Goal: Answer question/provide support: Answer question/provide support

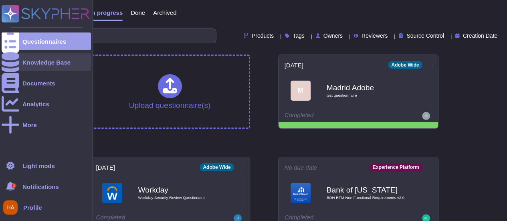
click at [39, 61] on div "Knowledge Base" at bounding box center [46, 62] width 48 height 6
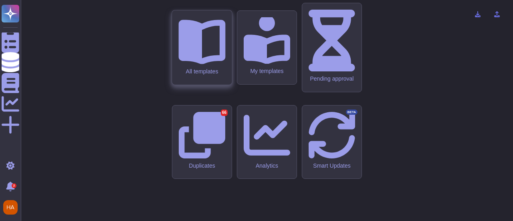
click at [209, 65] on icon at bounding box center [201, 42] width 47 height 45
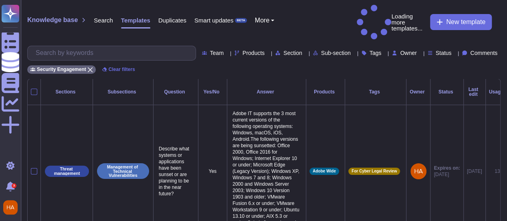
click at [479, 50] on span "Comments" at bounding box center [484, 53] width 27 height 6
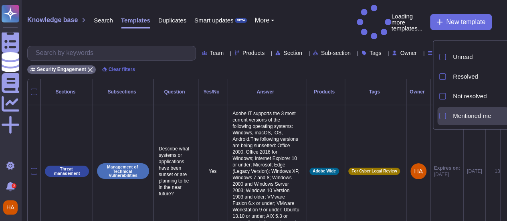
click at [459, 119] on span "Mentioned me" at bounding box center [472, 115] width 38 height 7
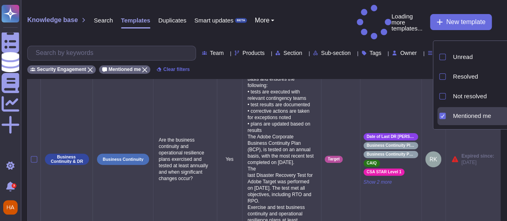
scroll to position [55, 0]
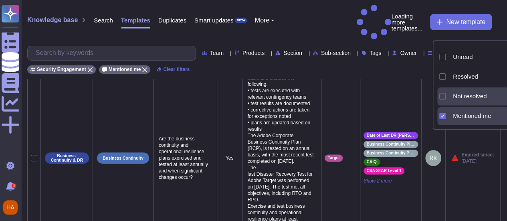
click at [476, 94] on span "Not resolved" at bounding box center [470, 96] width 34 height 7
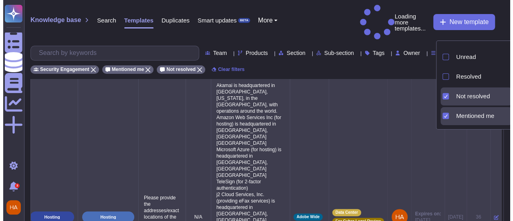
scroll to position [26, 0]
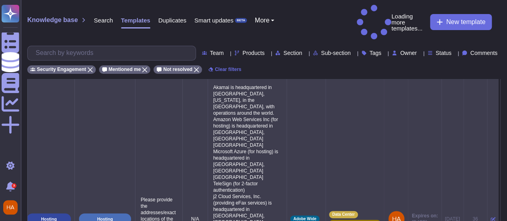
click at [491, 217] on icon at bounding box center [493, 219] width 5 height 5
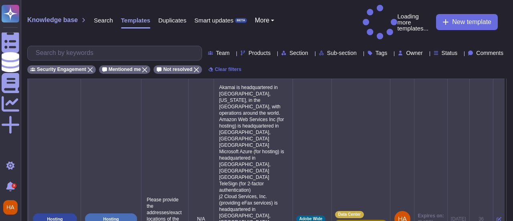
scroll to position [0, 26]
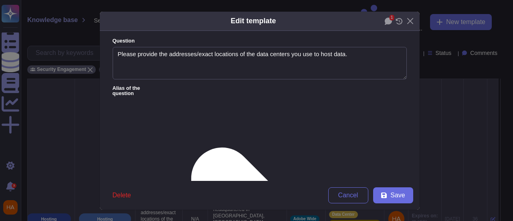
type textarea "Please provide the addresses/exact locations of the data centers you use to hos…"
type textarea "Akamai is headquartered in [GEOGRAPHIC_DATA], [US_STATE], in the [GEOGRAPHIC_DA…"
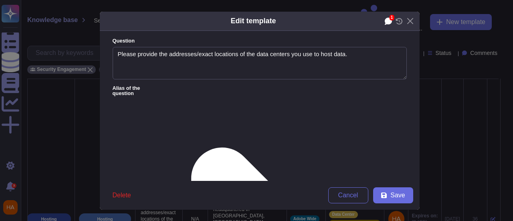
click at [385, 23] on icon at bounding box center [388, 21] width 7 height 7
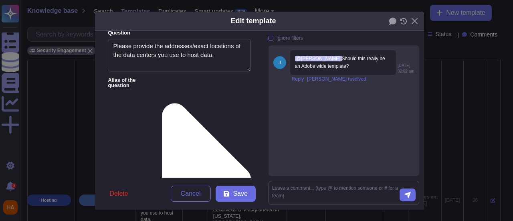
scroll to position [181, 0]
click at [292, 81] on span "Reply" at bounding box center [298, 79] width 12 height 5
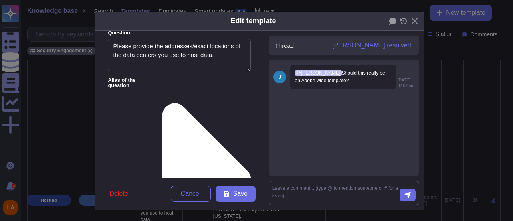
scroll to position [0, 0]
drag, startPoint x: 337, startPoint y: 183, endPoint x: 335, endPoint y: 187, distance: 4.7
click at [335, 187] on form at bounding box center [344, 193] width 151 height 24
click at [335, 187] on textarea at bounding box center [336, 193] width 128 height 17
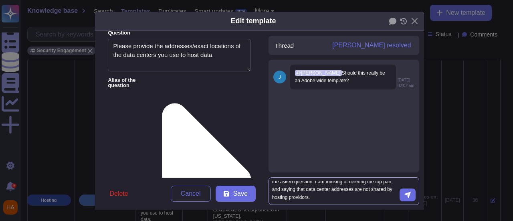
scroll to position [14, 0]
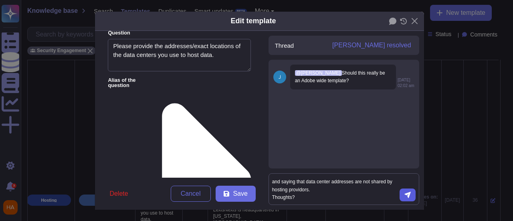
type textarea "Rereading this, it looks like this doesn't (and can't) address the asked questi…"
click at [405, 195] on icon "submit" at bounding box center [408, 195] width 6 height 6
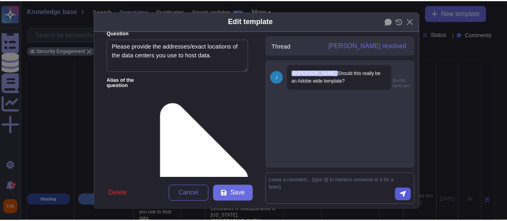
scroll to position [4, 0]
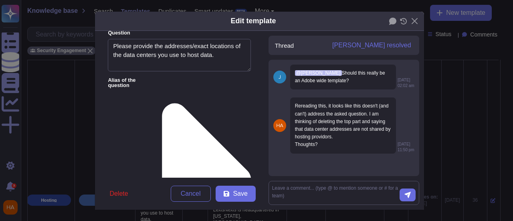
click at [12, 14] on div "Edit template Question Please provide the addresses/exact locations of the data…" at bounding box center [256, 110] width 513 height 221
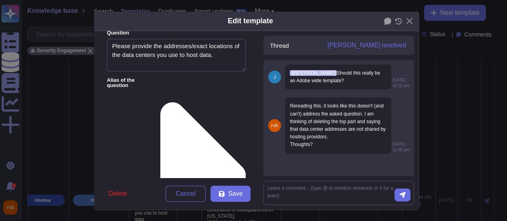
scroll to position [0, 20]
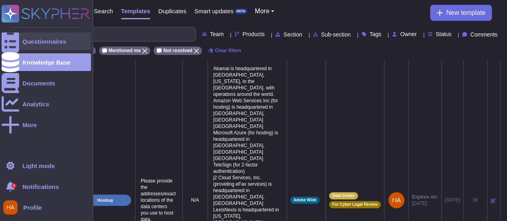
click at [13, 39] on icon at bounding box center [11, 42] width 18 height 24
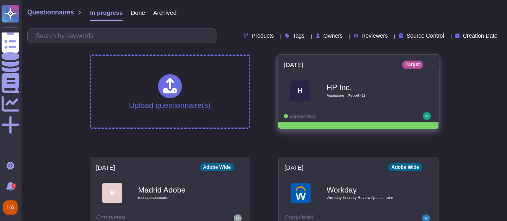
click at [336, 93] on span "AssessmentReport (1)" at bounding box center [367, 95] width 81 height 4
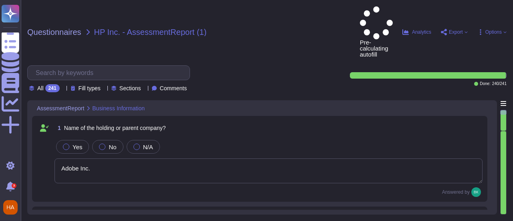
type textarea "Adobe Inc."
type textarea "Adobe"
type textarea "We are a publicly held company, traded on NASDAQ under the ticker ADBE."
type textarea "Adobe is a C-Corporation incorporated in [US_STATE] ([GEOGRAPHIC_DATA]), [GEOGR…"
click at [176, 85] on span "Comments" at bounding box center [173, 88] width 27 height 6
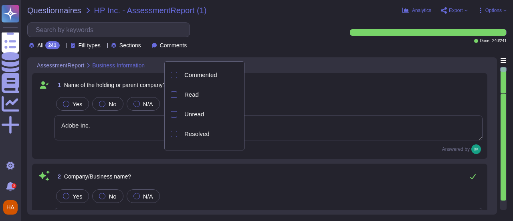
drag, startPoint x: 181, startPoint y: 111, endPoint x: 160, endPoint y: 93, distance: 27.0
click at [167, 99] on div "Commented Read Unread Resolved Not resolved Mentioned me" at bounding box center [204, 105] width 80 height 89
click at [204, 118] on div "Unread" at bounding box center [210, 114] width 59 height 18
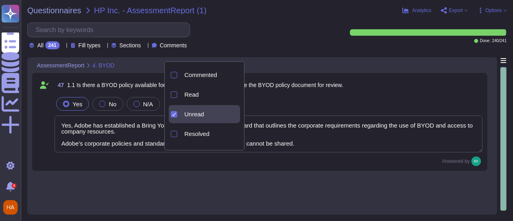
type textarea "Yes, Adobe has established a Bring Your Own Device (BYOD) Standard that outline…"
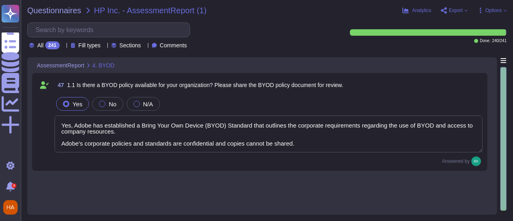
click at [323, 44] on div "All 241 Fill types Sections Comments" at bounding box center [183, 35] width 313 height 27
drag, startPoint x: 298, startPoint y: 101, endPoint x: 323, endPoint y: 149, distance: 54.0
click at [320, 147] on div "Yes No N/A Yes, Adobe has established a Bring Your Own Device (BYOD) Standard t…" at bounding box center [269, 124] width 428 height 58
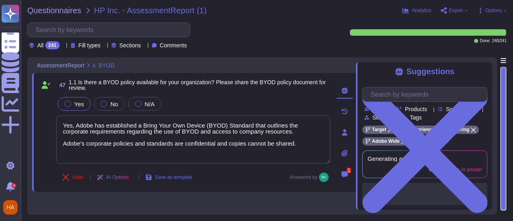
scroll to position [0, 0]
click at [335, 159] on div "1" at bounding box center [345, 132] width 22 height 109
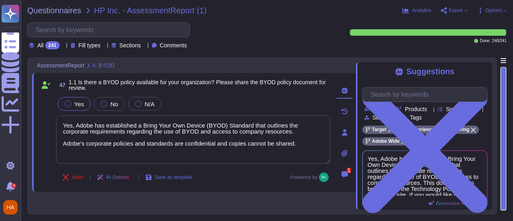
click at [347, 176] on icon at bounding box center [345, 174] width 6 height 6
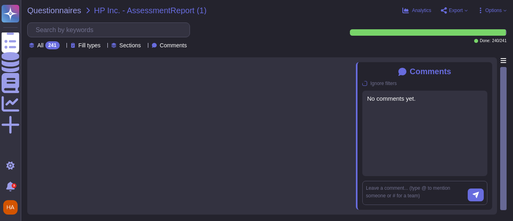
click at [183, 43] on span "Comments" at bounding box center [173, 46] width 27 height 6
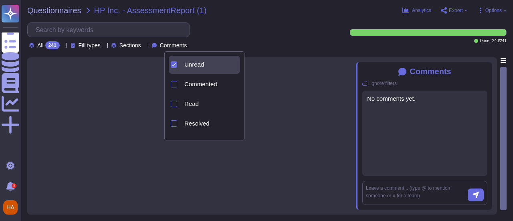
click at [196, 72] on div "Unread" at bounding box center [210, 65] width 59 height 18
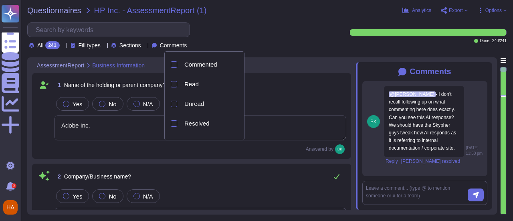
type textarea "Adobe Inc."
type textarea "Adobe"
type textarea "We are a publicly held company, traded on NASDAQ under the ticker ADBE."
type textarea "Adobe is a C-Corporation incorporated in [US_STATE] ([GEOGRAPHIC_DATA]), [GEOGR…"
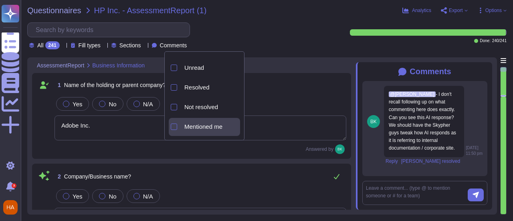
click at [197, 122] on div "Mentioned me" at bounding box center [210, 127] width 59 height 18
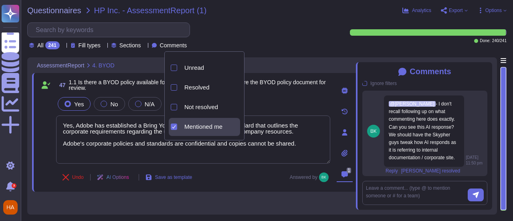
type textarea "Yes, Adobe has established a Bring Your Own Device (BYOD) Standard that outline…"
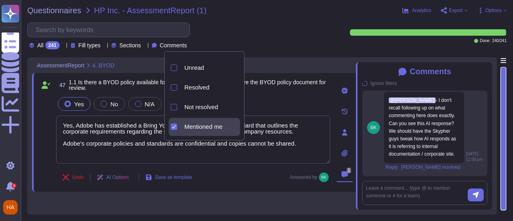
scroll to position [20, 0]
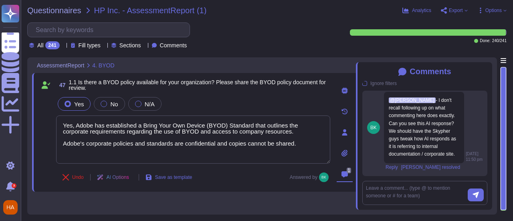
click at [254, 180] on div "Undo AI Options Save as template Answered by" at bounding box center [193, 177] width 274 height 19
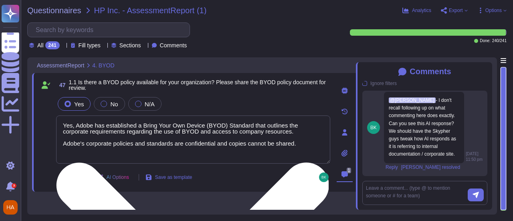
click at [206, 142] on textarea "Yes, Adobe has established a Bring Your Own Device (BYOD) Standard that outline…" at bounding box center [193, 140] width 274 height 48
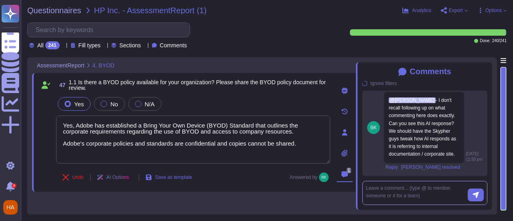
click at [403, 185] on textarea at bounding box center [417, 193] width 102 height 17
type textarea "Not easy to find, but I found it."
click at [476, 195] on icon "submit" at bounding box center [476, 195] width 6 height 6
click at [416, 167] on span "[PERSON_NAME] resolved" at bounding box center [431, 167] width 59 height 5
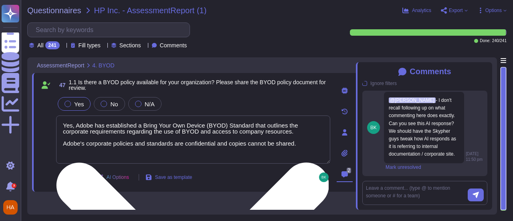
click at [262, 146] on textarea "Yes, Adobe has established a Bring Your Own Device (BYOD) Standard that outline…" at bounding box center [193, 140] width 274 height 48
